Goal: Transaction & Acquisition: Purchase product/service

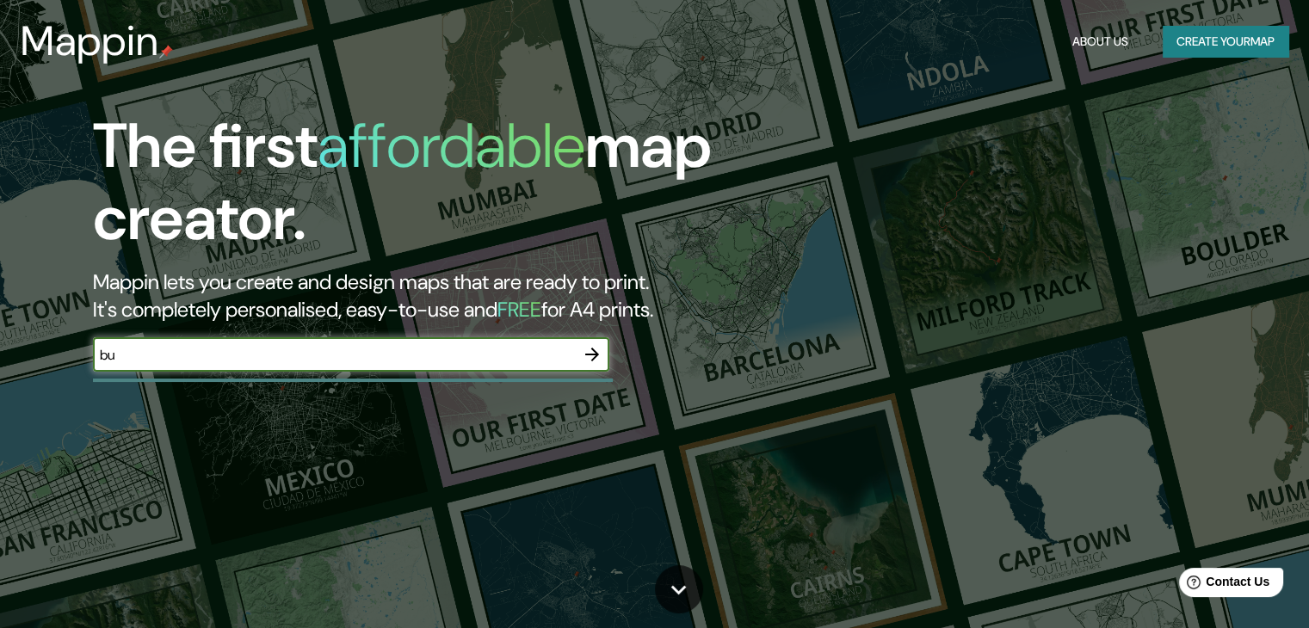
type input "b"
type input "ciudad autonoma de [GEOGRAPHIC_DATA]"
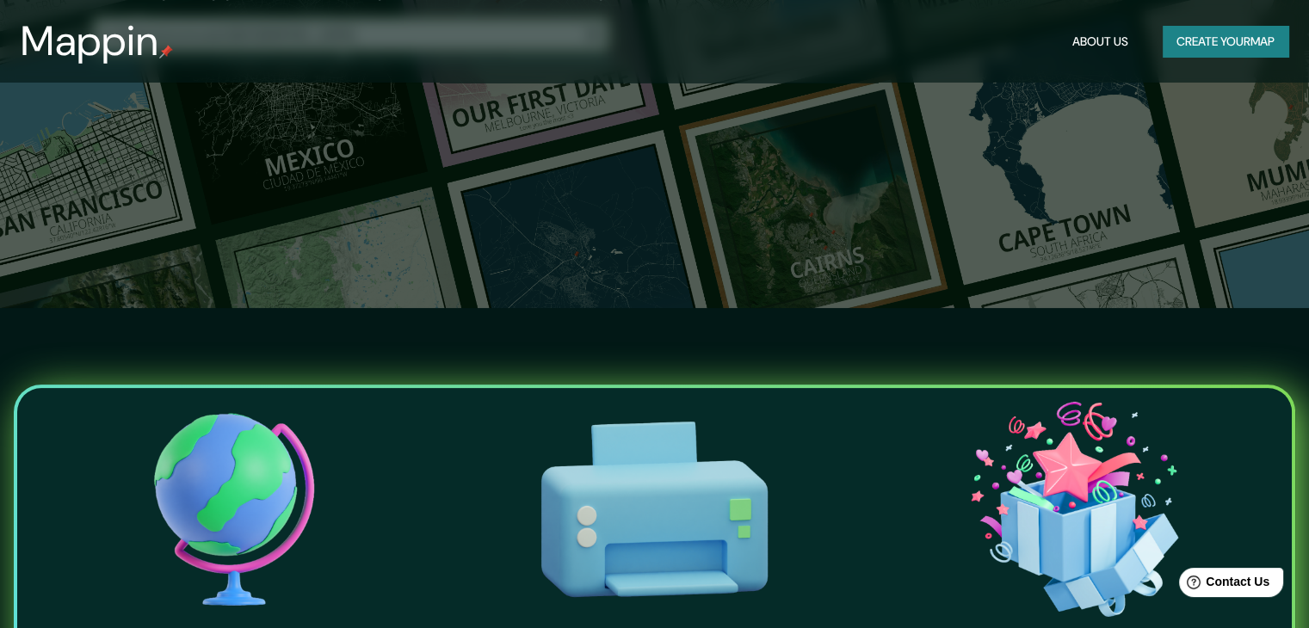
scroll to position [114, 0]
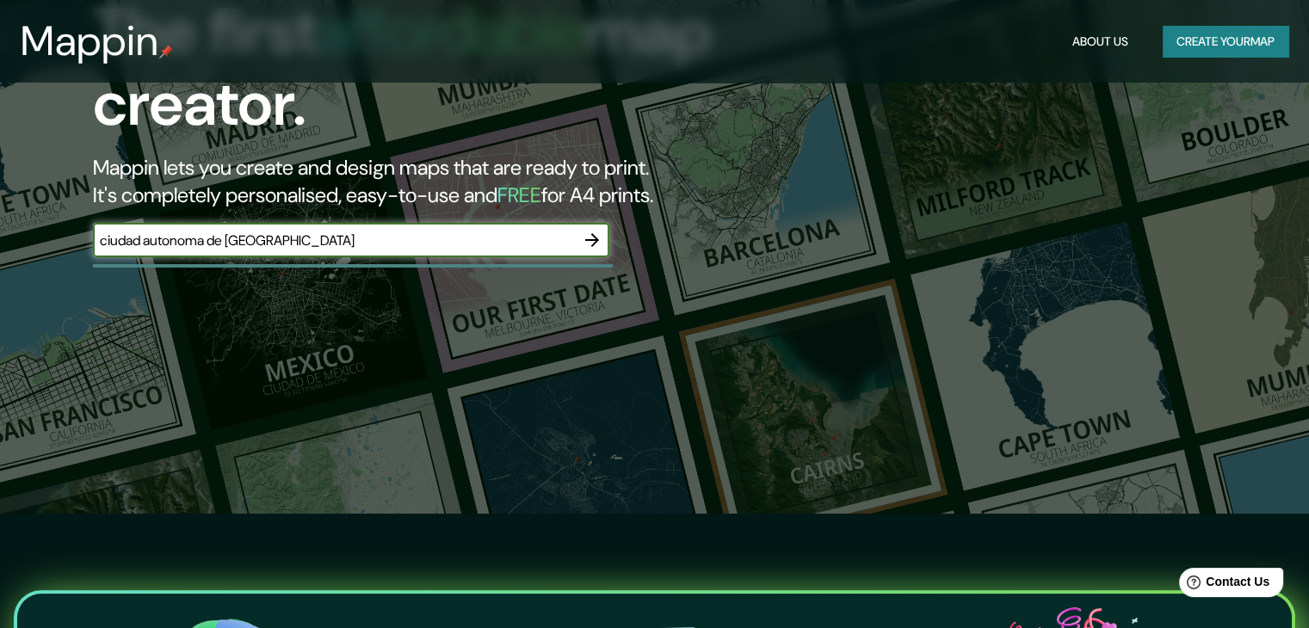
click at [599, 242] on icon "button" at bounding box center [592, 240] width 21 height 21
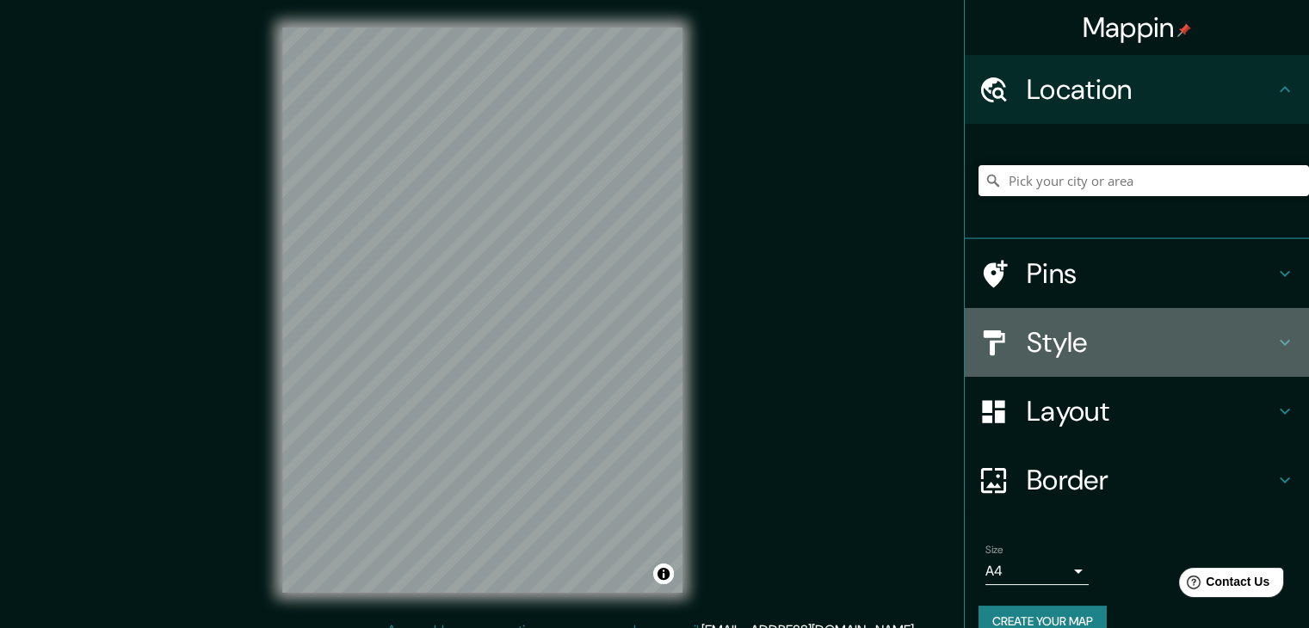
click at [1213, 356] on h4 "Style" at bounding box center [1151, 342] width 248 height 34
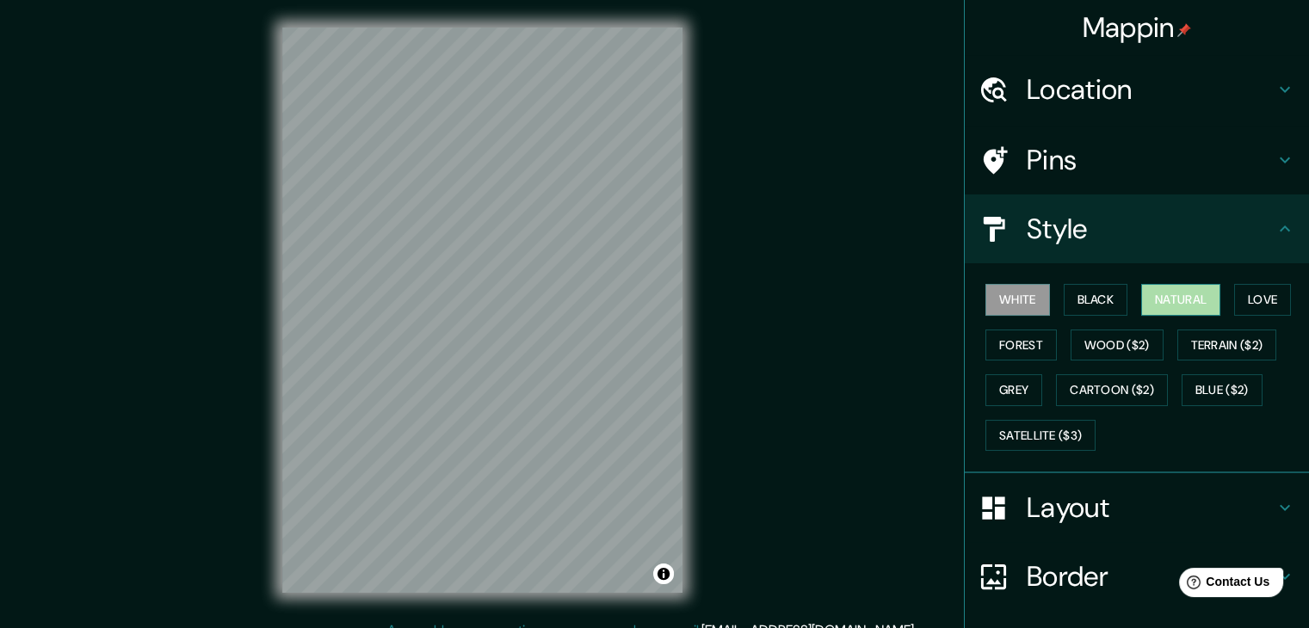
click at [1173, 293] on button "Natural" at bounding box center [1181, 300] width 79 height 32
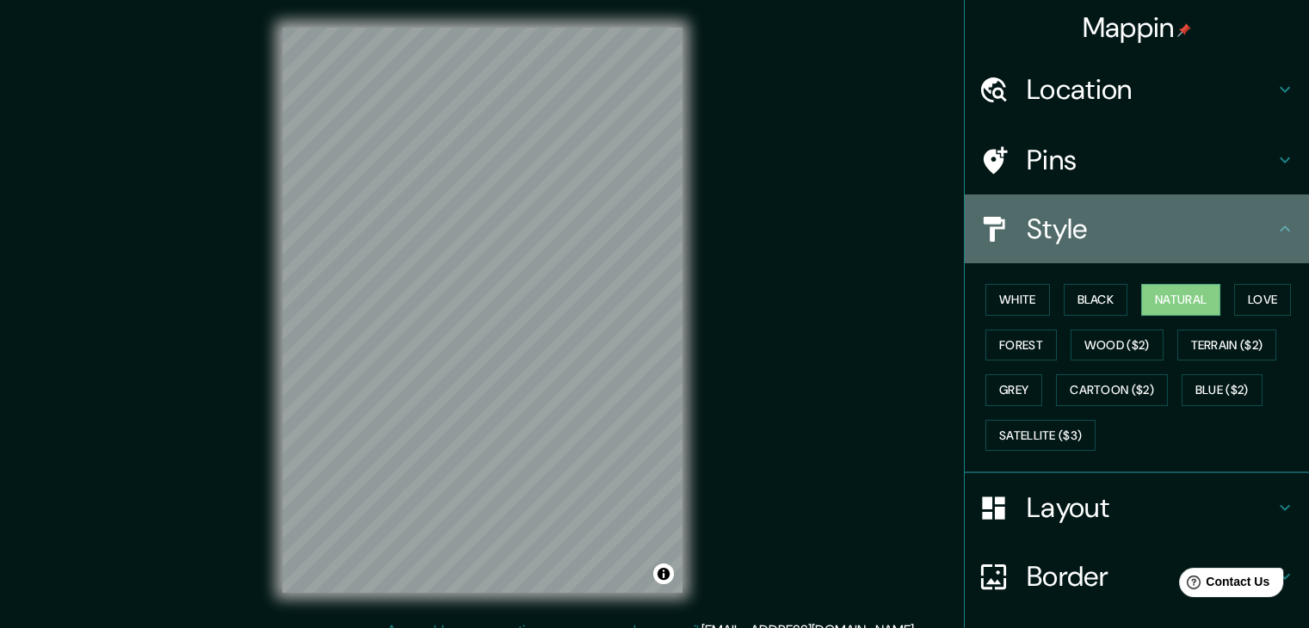
click at [1275, 236] on icon at bounding box center [1285, 229] width 21 height 21
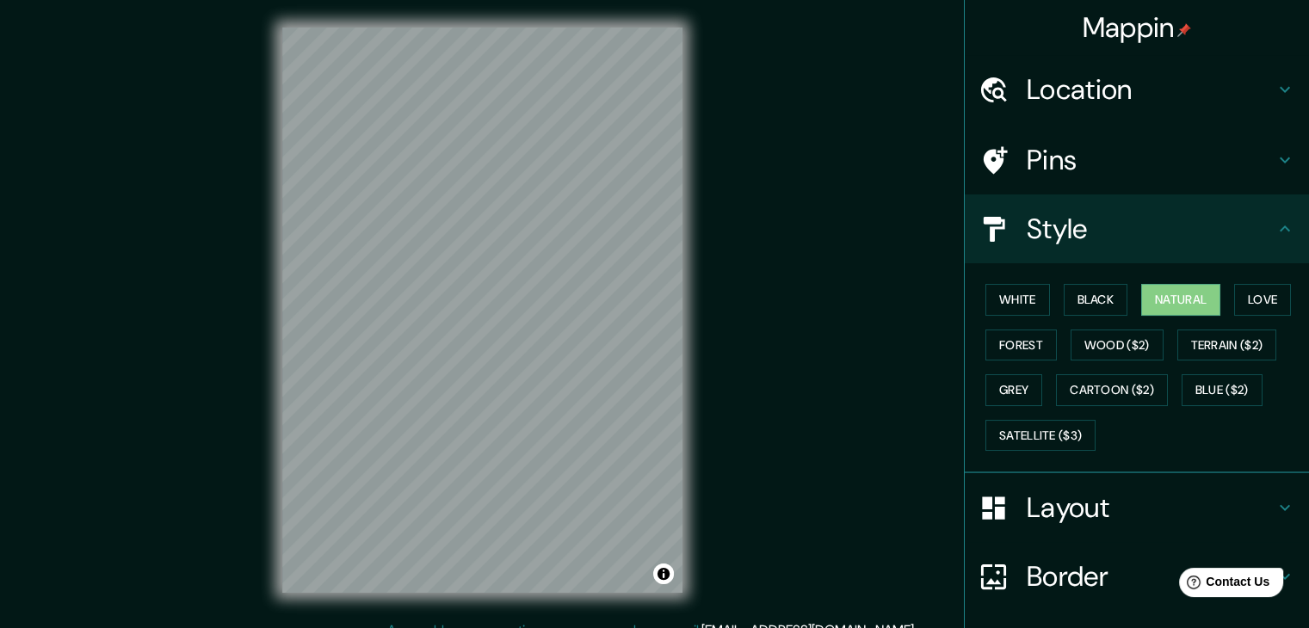
click at [1275, 238] on icon at bounding box center [1285, 229] width 21 height 21
click at [1106, 513] on h4 "Layout" at bounding box center [1151, 508] width 248 height 34
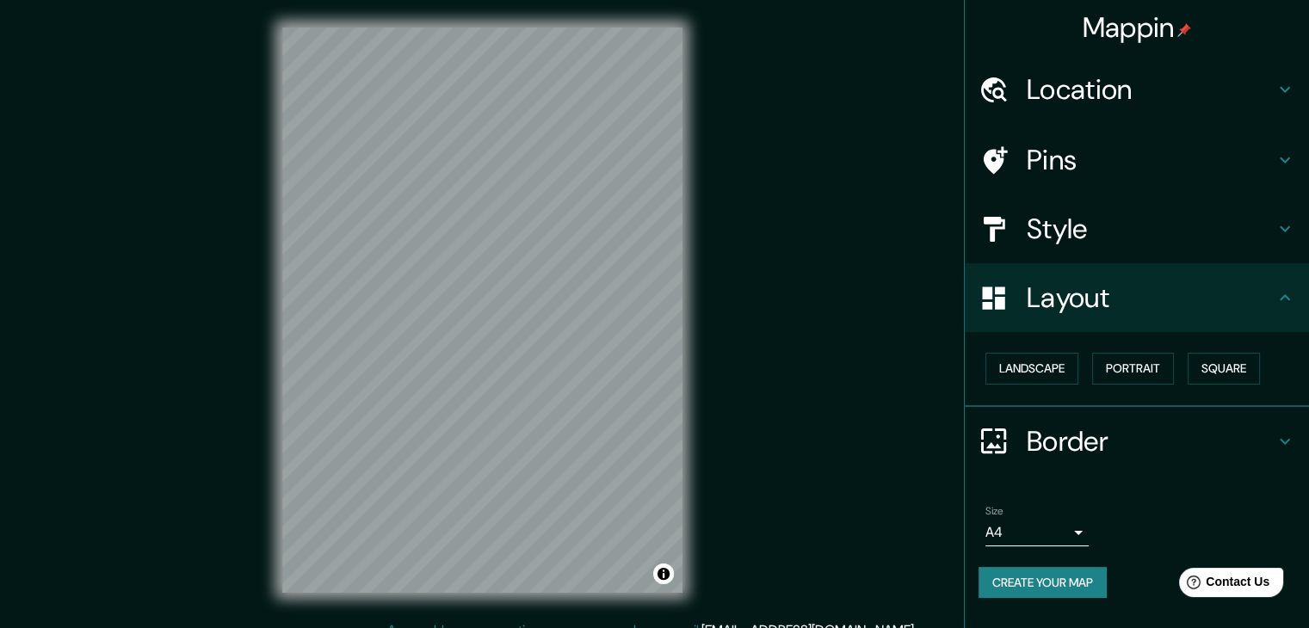
click at [1109, 507] on div "Size A4 single" at bounding box center [1137, 525] width 317 height 55
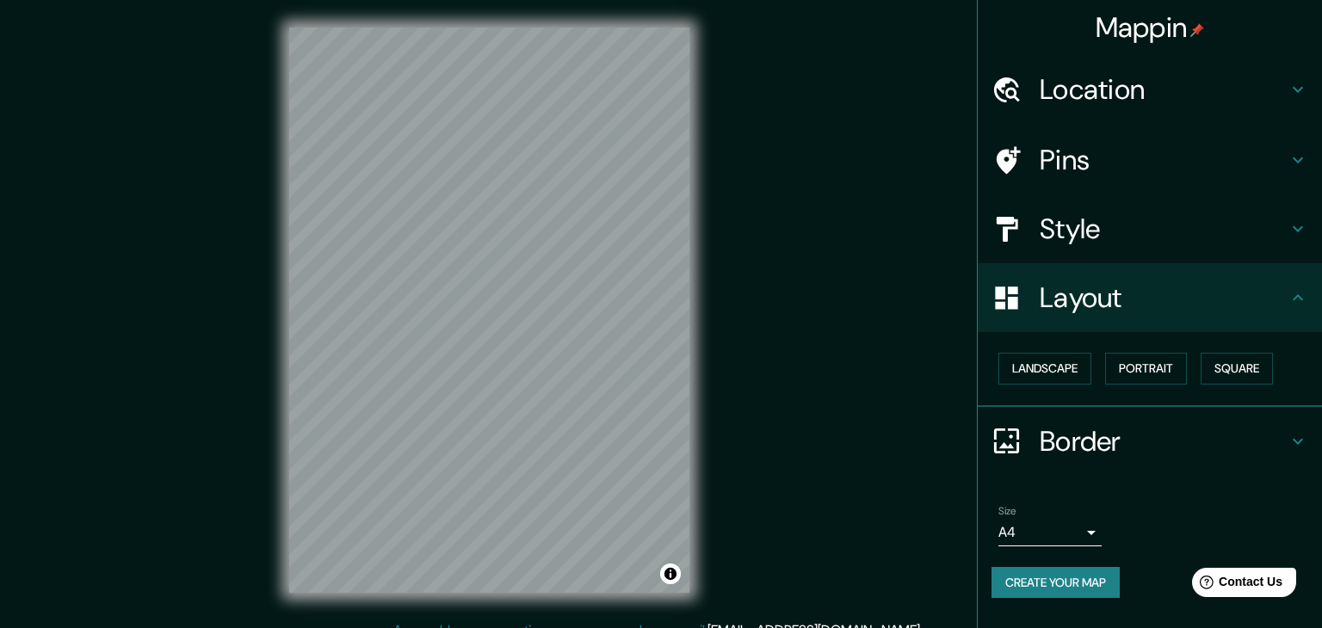
click at [1050, 531] on body "Mappin Location Pins Style Layout Landscape Portrait Square Border Choose a bor…" at bounding box center [661, 314] width 1322 height 628
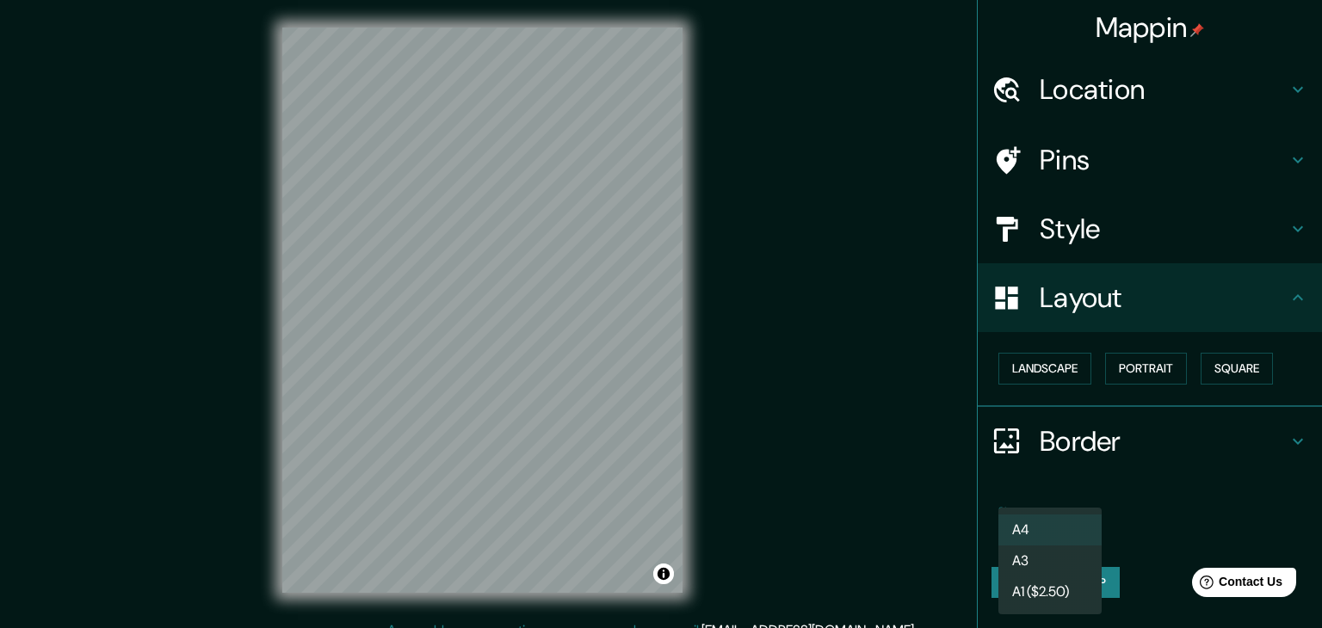
click at [1050, 523] on li "A4" at bounding box center [1050, 530] width 103 height 31
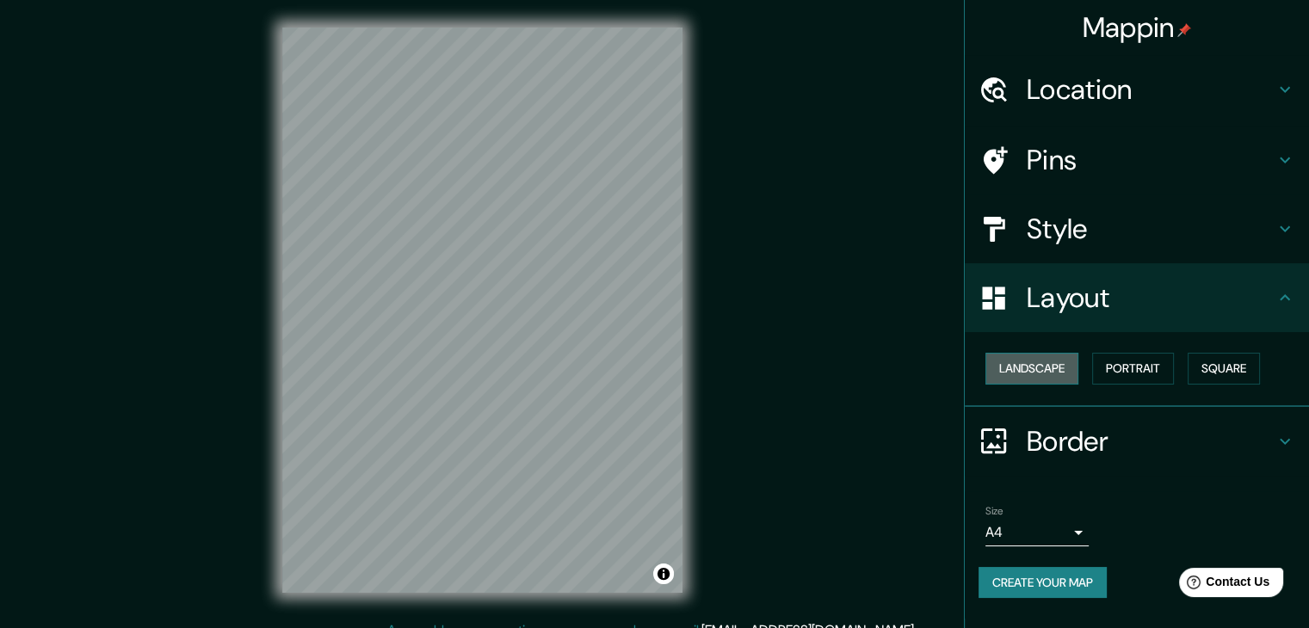
click at [1060, 365] on button "Landscape" at bounding box center [1032, 369] width 93 height 32
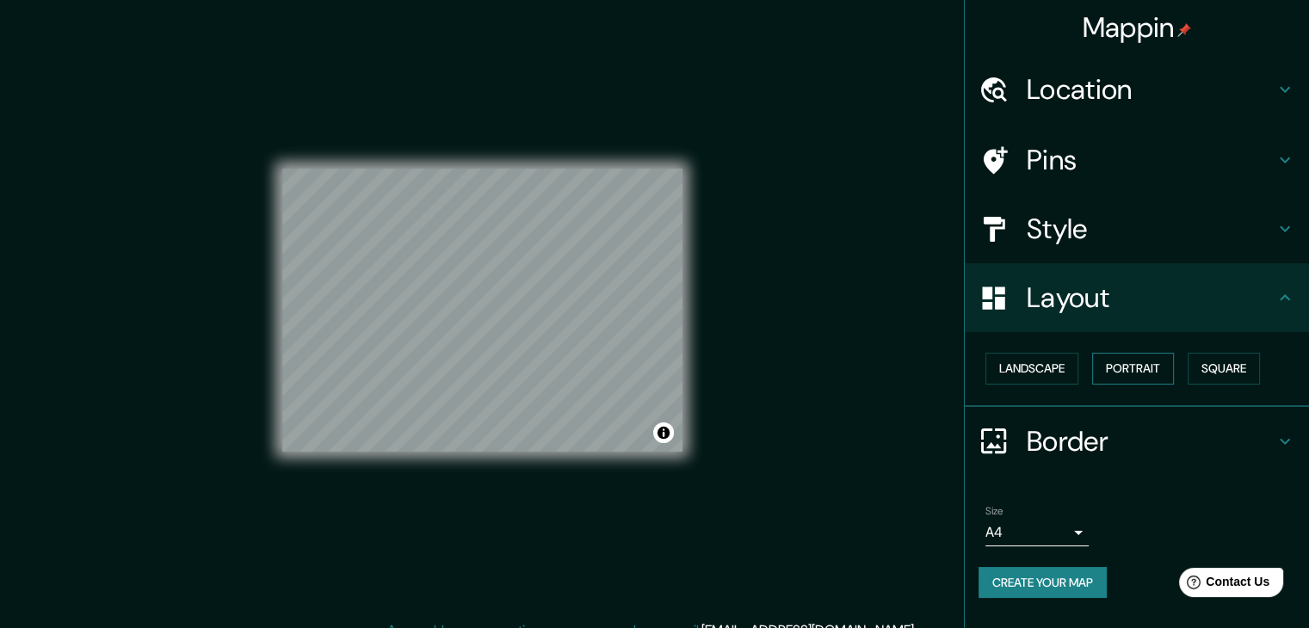
click at [1138, 374] on button "Portrait" at bounding box center [1133, 369] width 82 height 32
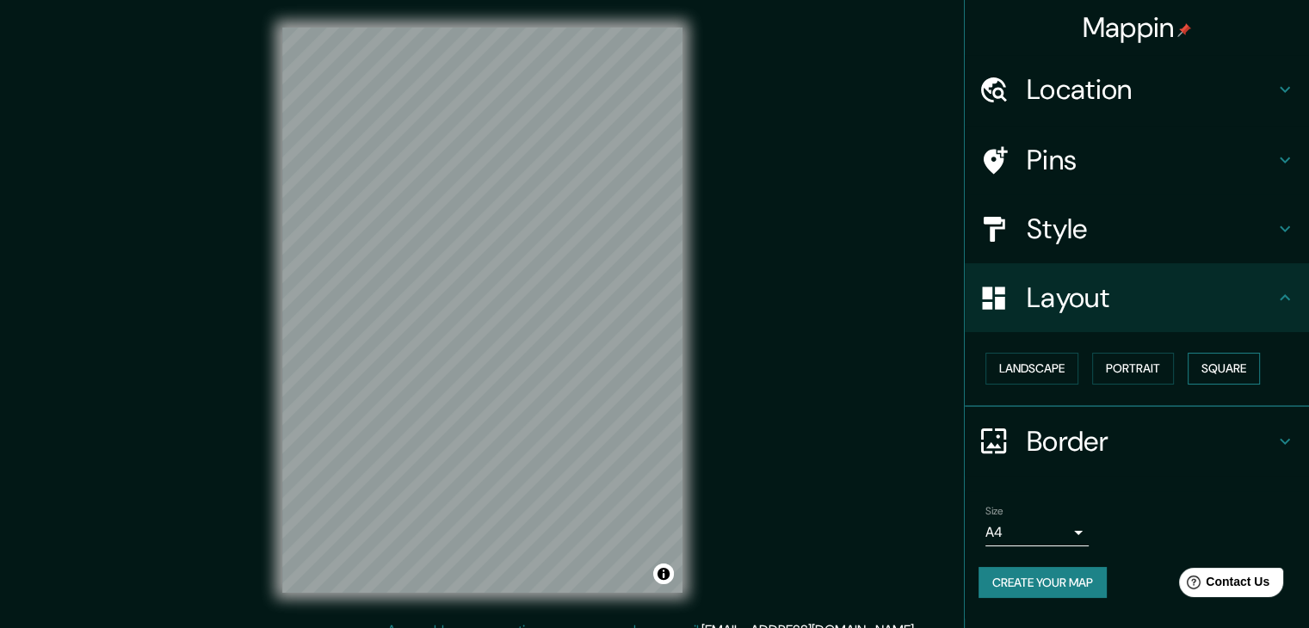
click at [1232, 371] on button "Square" at bounding box center [1224, 369] width 72 height 32
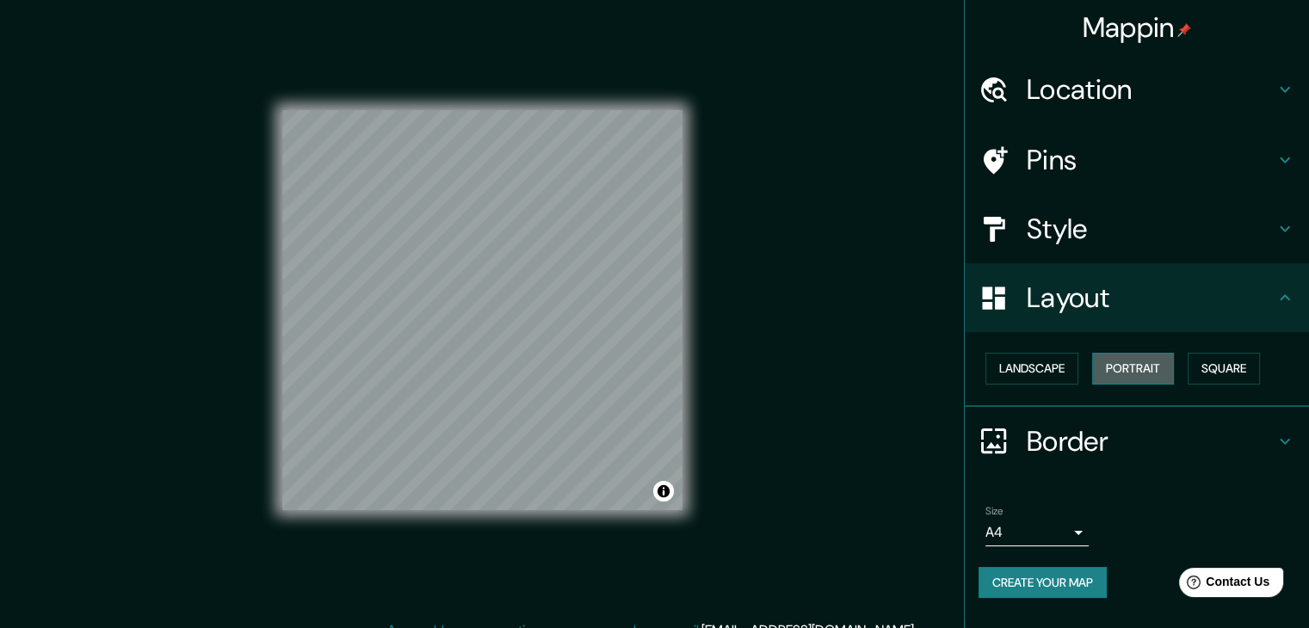
click at [1129, 370] on button "Portrait" at bounding box center [1133, 369] width 82 height 32
